Goal: Information Seeking & Learning: Learn about a topic

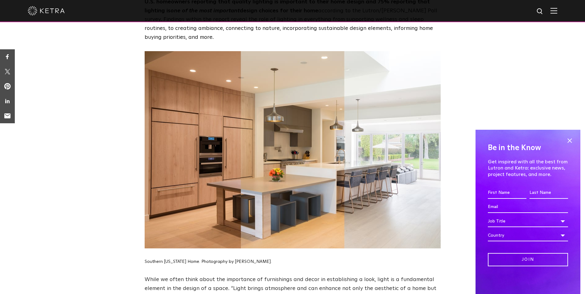
scroll to position [272, 0]
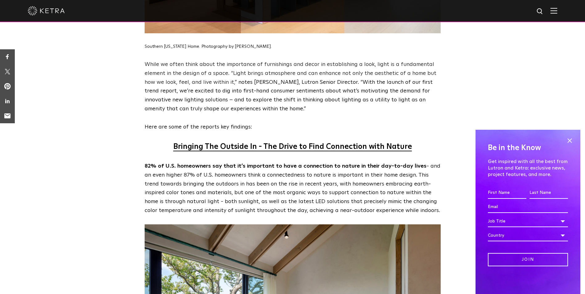
scroll to position [488, 0]
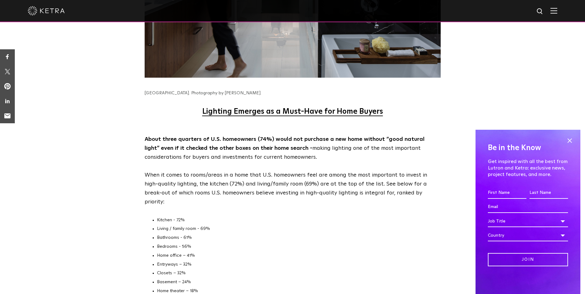
scroll to position [2118, 0]
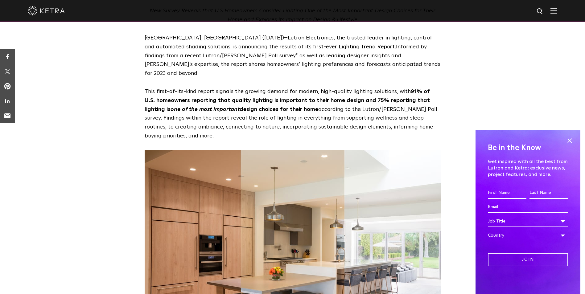
scroll to position [0, 0]
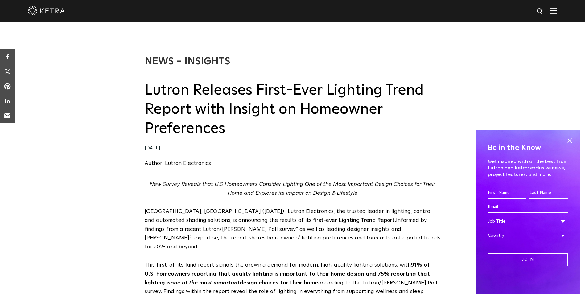
drag, startPoint x: 96, startPoint y: 206, endPoint x: 265, endPoint y: 75, distance: 214.3
click at [265, 75] on div "News + Insights Lutron Releases First-Ever Lighting Trend Report with Insight o…" at bounding box center [293, 111] width 296 height 112
click at [34, 15] on img at bounding box center [46, 10] width 37 height 9
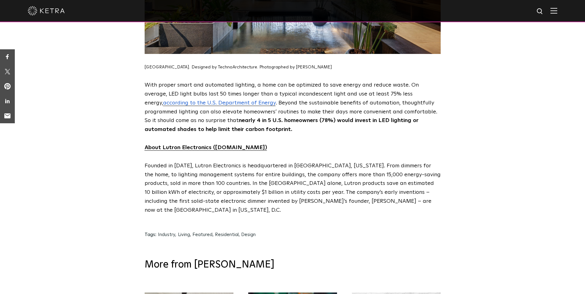
scroll to position [2975, 0]
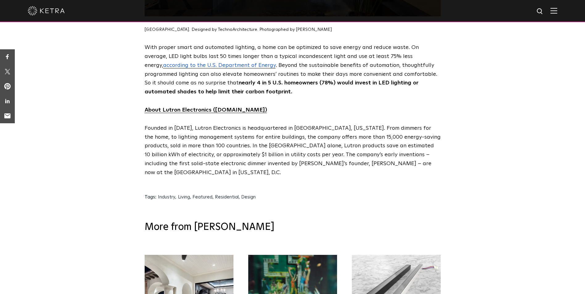
click at [382, 124] on p "Founded in 1961, Lutron Electronics is headquartered in Coopersburg, Pennsylvan…" at bounding box center [293, 150] width 296 height 53
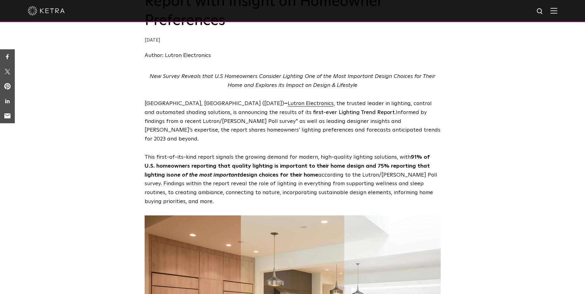
scroll to position [0, 0]
